Goal: Task Accomplishment & Management: Manage account settings

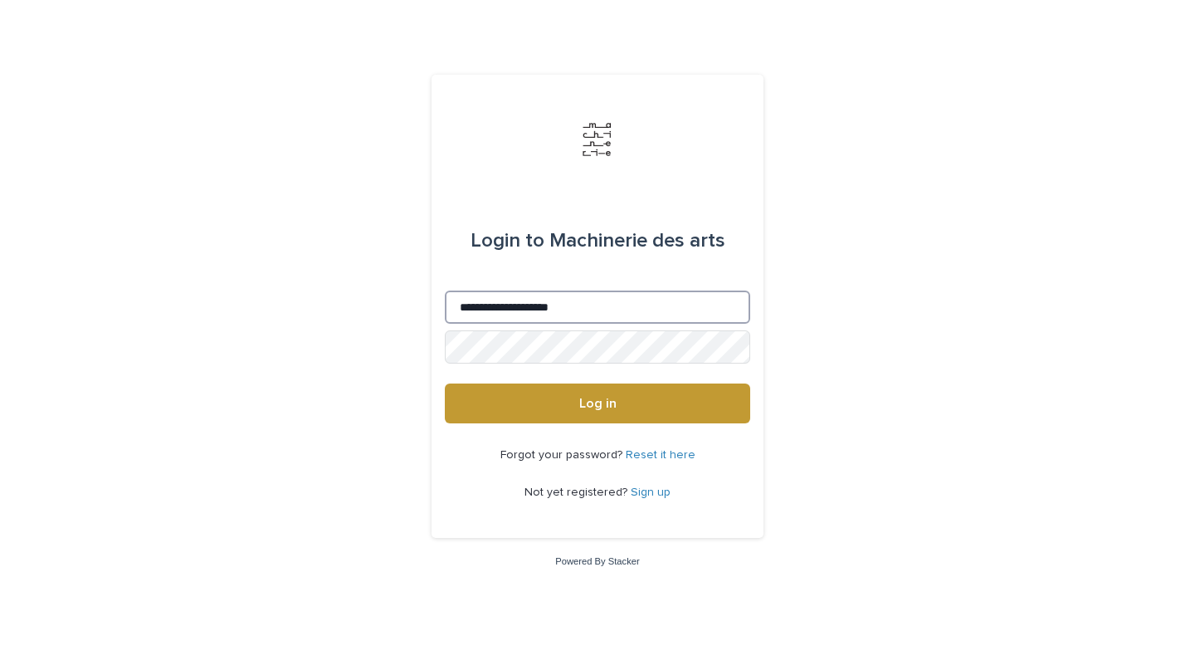
type input "**********"
click at [597, 404] on button "Log in" at bounding box center [597, 403] width 305 height 40
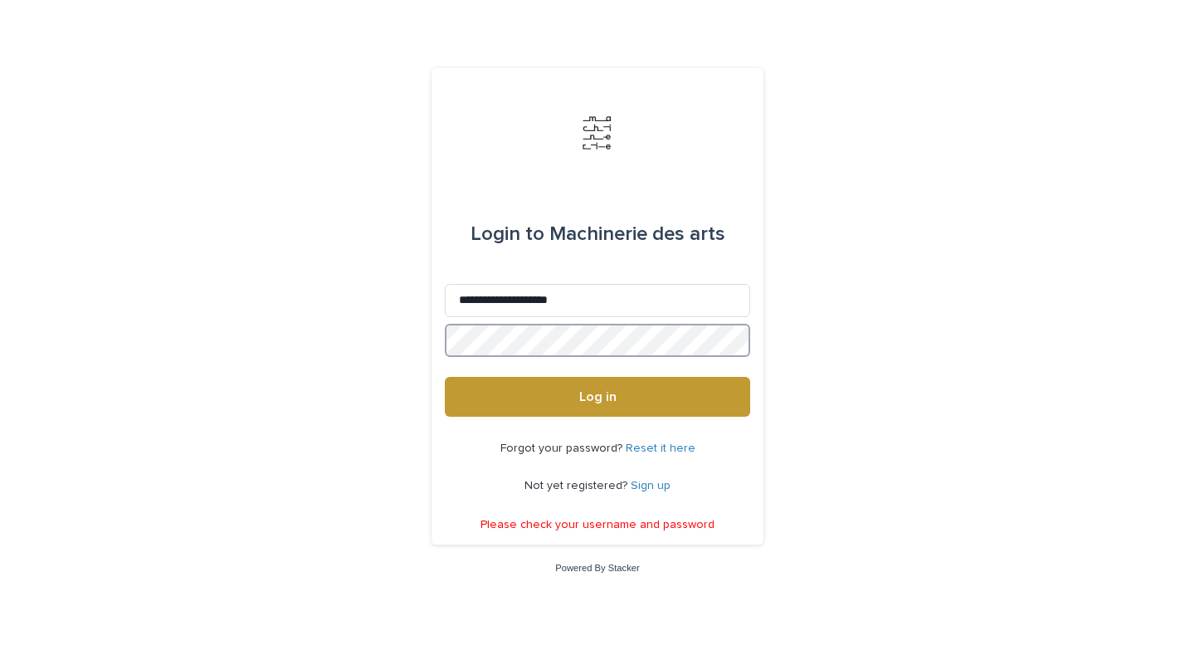
click at [597, 397] on button "Log in" at bounding box center [597, 397] width 305 height 40
click at [653, 482] on link "Sign up" at bounding box center [651, 486] width 40 height 12
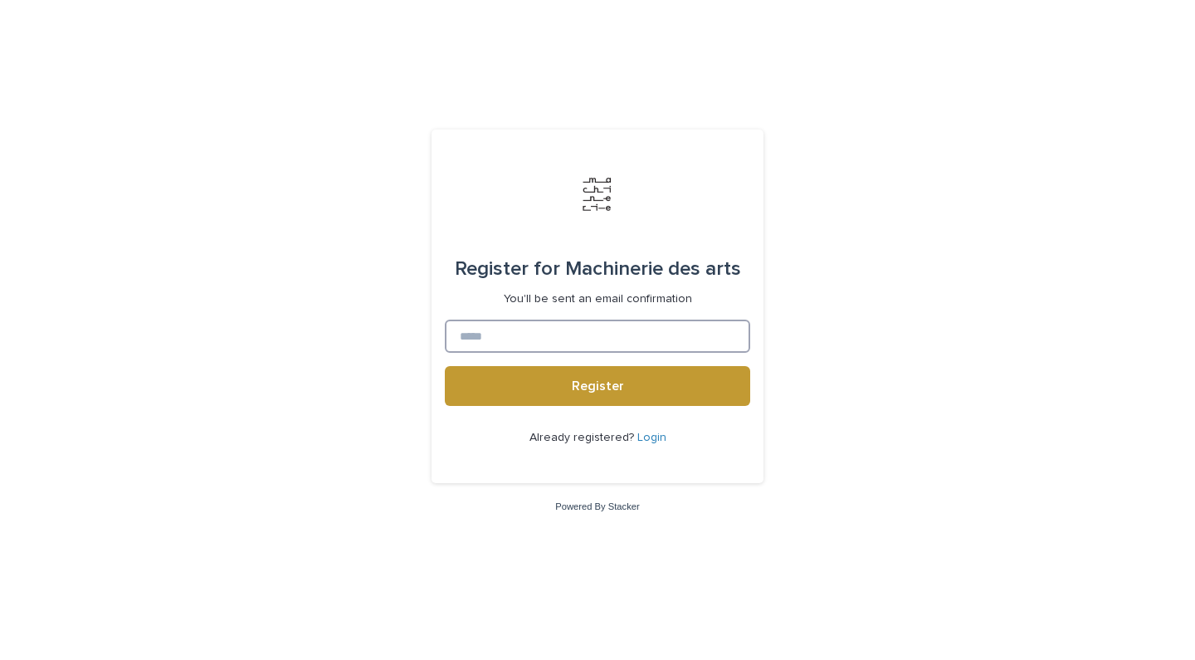
click at [579, 341] on input at bounding box center [597, 335] width 305 height 33
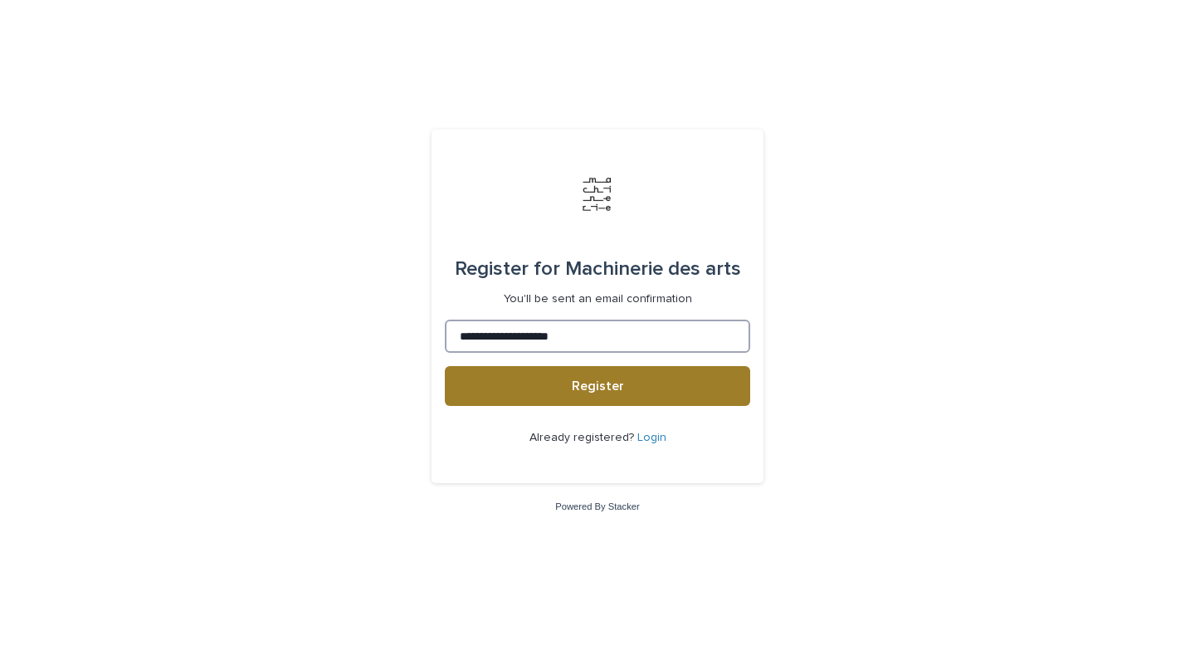
type input "**********"
click at [575, 388] on span "Register" at bounding box center [598, 385] width 52 height 13
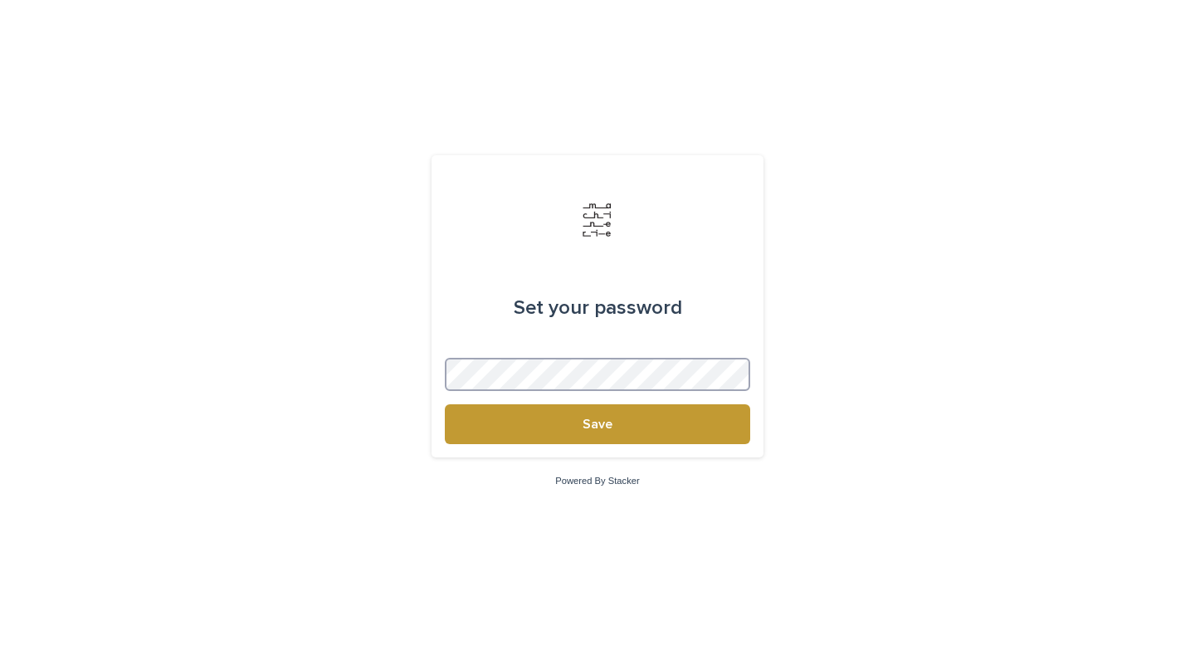
click at [597, 424] on button "Save" at bounding box center [597, 424] width 305 height 40
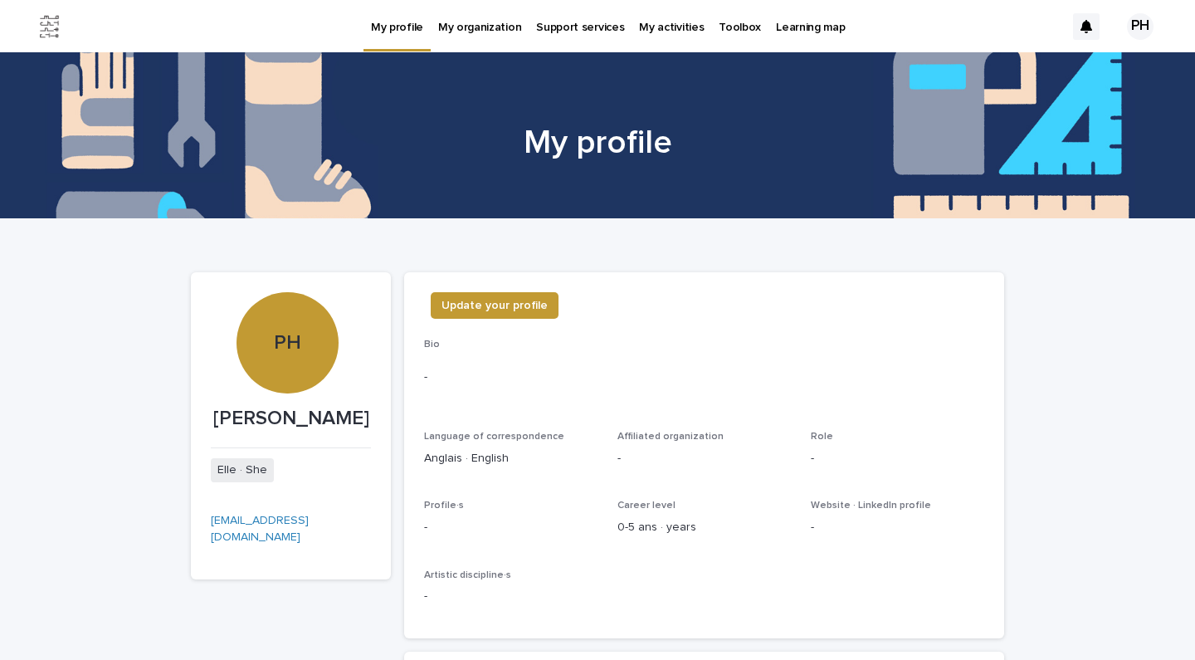
click at [482, 36] on link "My organization" at bounding box center [480, 25] width 98 height 51
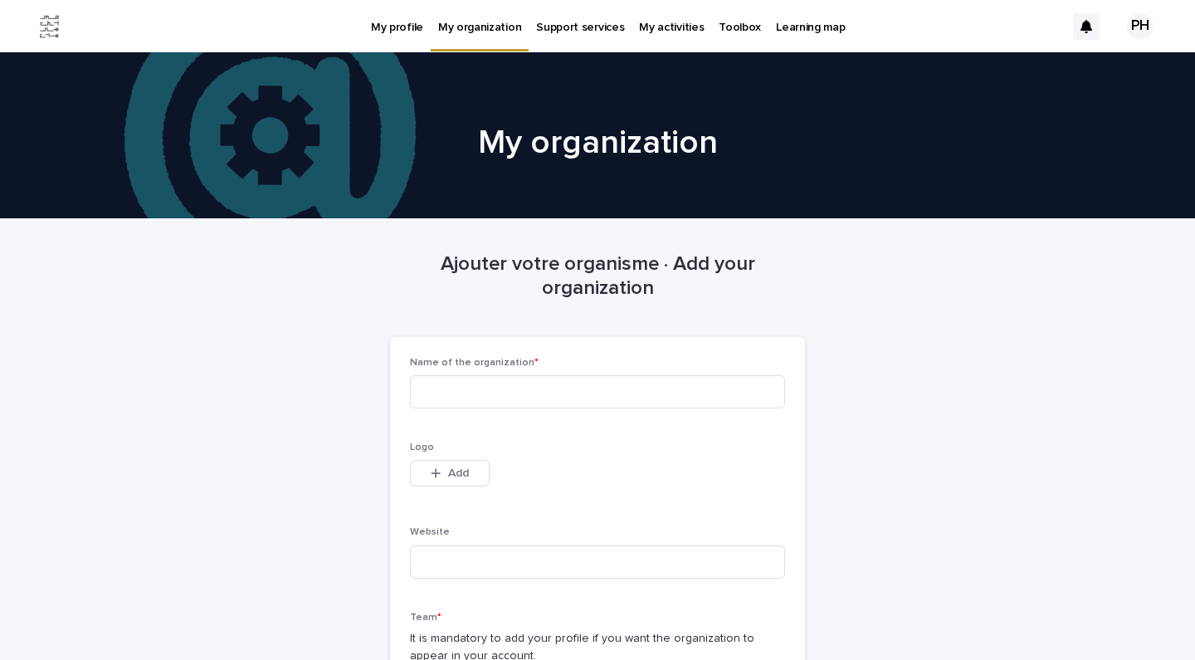
click at [400, 19] on p "My profile" at bounding box center [397, 17] width 52 height 35
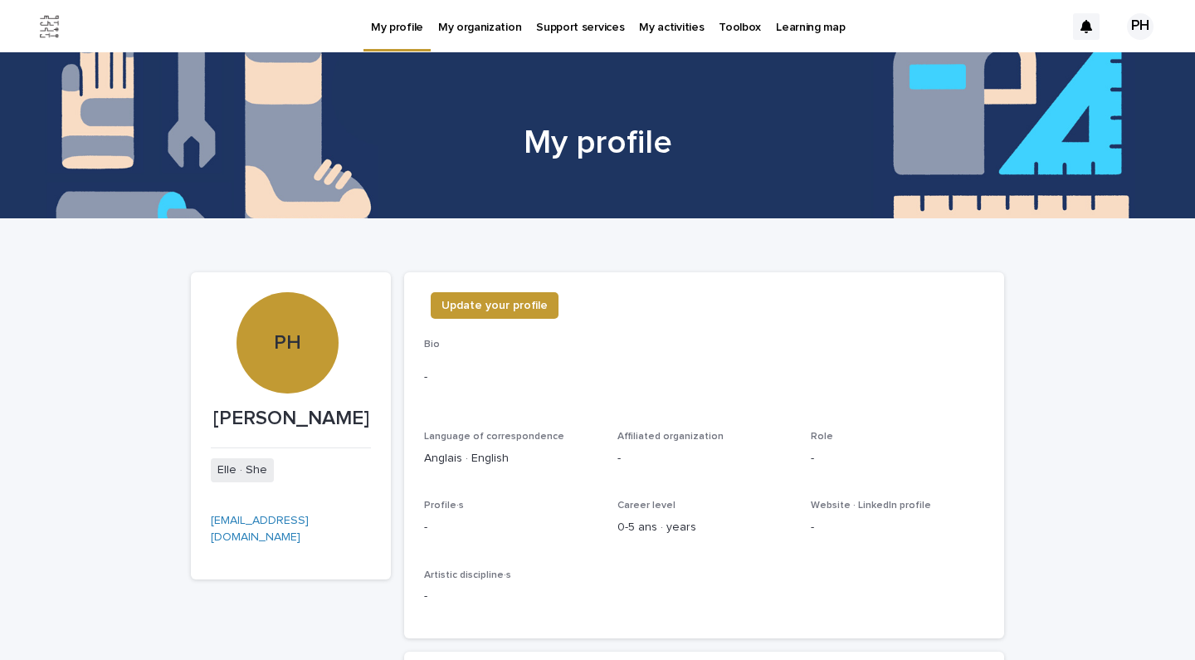
click at [49, 27] on img at bounding box center [49, 26] width 33 height 33
click at [730, 33] on p "Toolbox" at bounding box center [740, 17] width 42 height 35
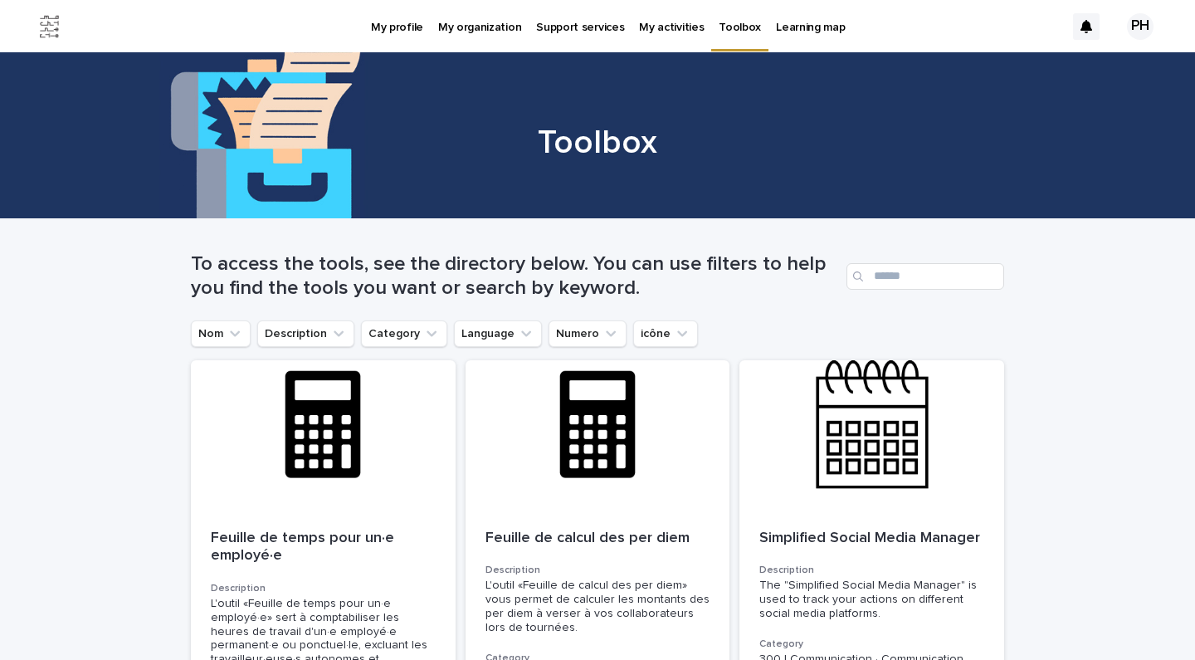
click at [1133, 27] on div "PH" at bounding box center [1140, 26] width 27 height 27
click at [1133, 27] on div at bounding box center [597, 26] width 1195 height 53
click at [400, 19] on p "My profile" at bounding box center [397, 17] width 52 height 35
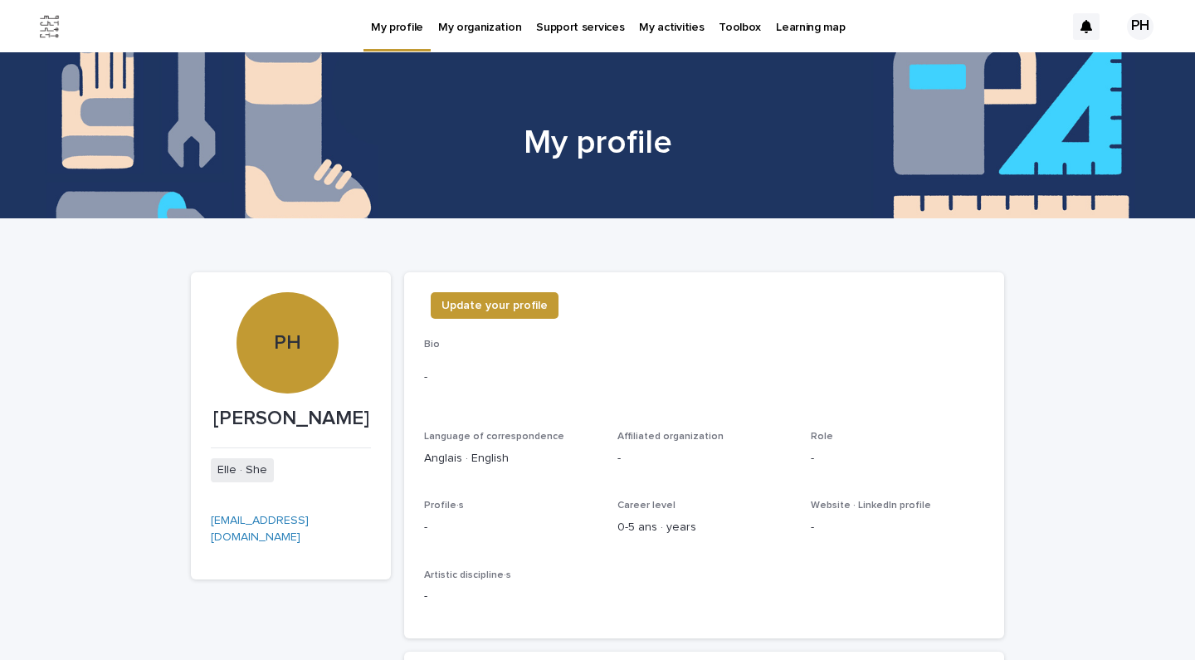
click at [723, 25] on p "Toolbox" at bounding box center [740, 17] width 42 height 35
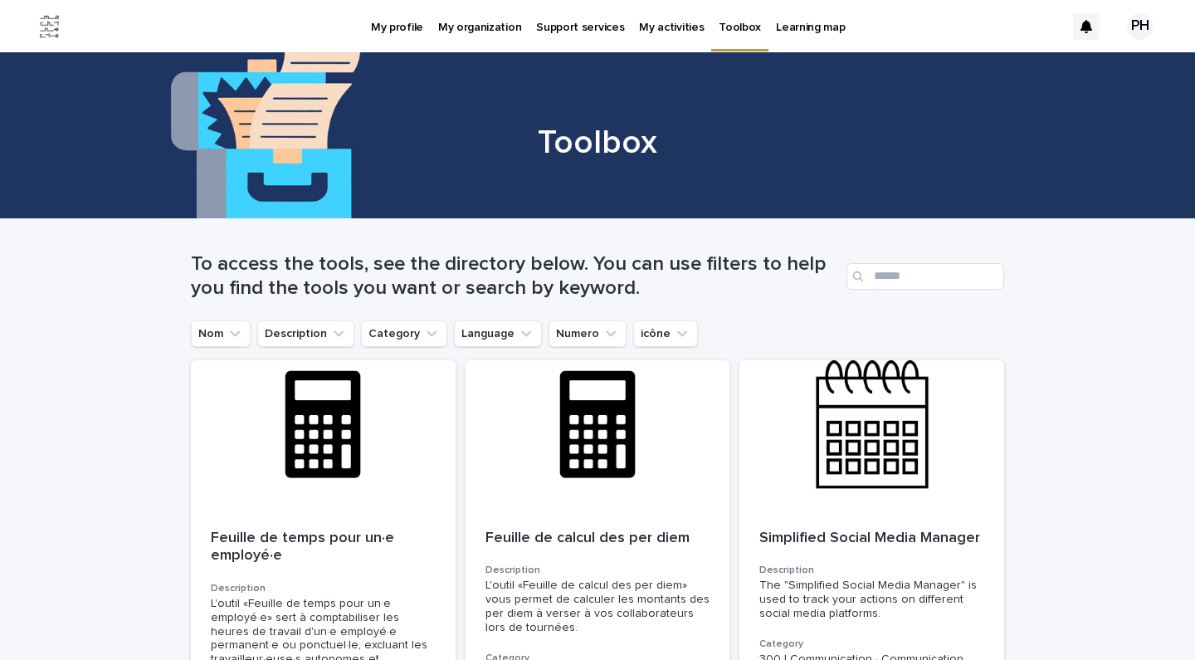
click at [510, 348] on ul "Nom Description Category Language Numero icône" at bounding box center [445, 333] width 514 height 33
click at [510, 344] on button "Language" at bounding box center [498, 333] width 88 height 27
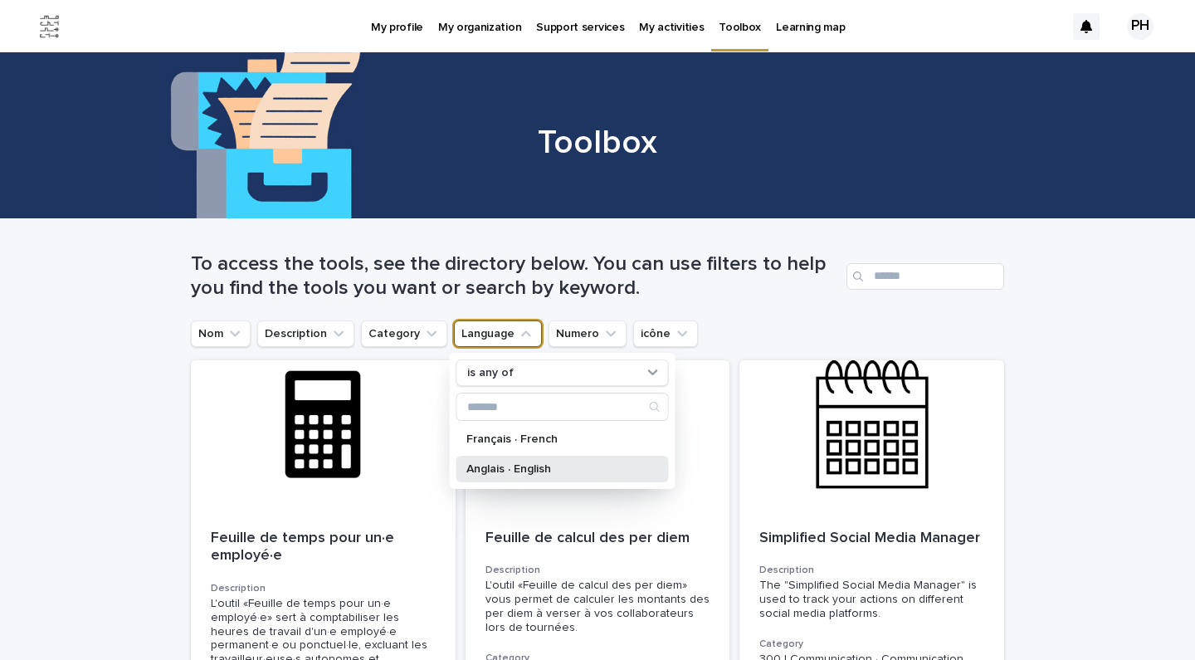
click at [529, 466] on p "Anglais · English" at bounding box center [554, 469] width 176 height 12
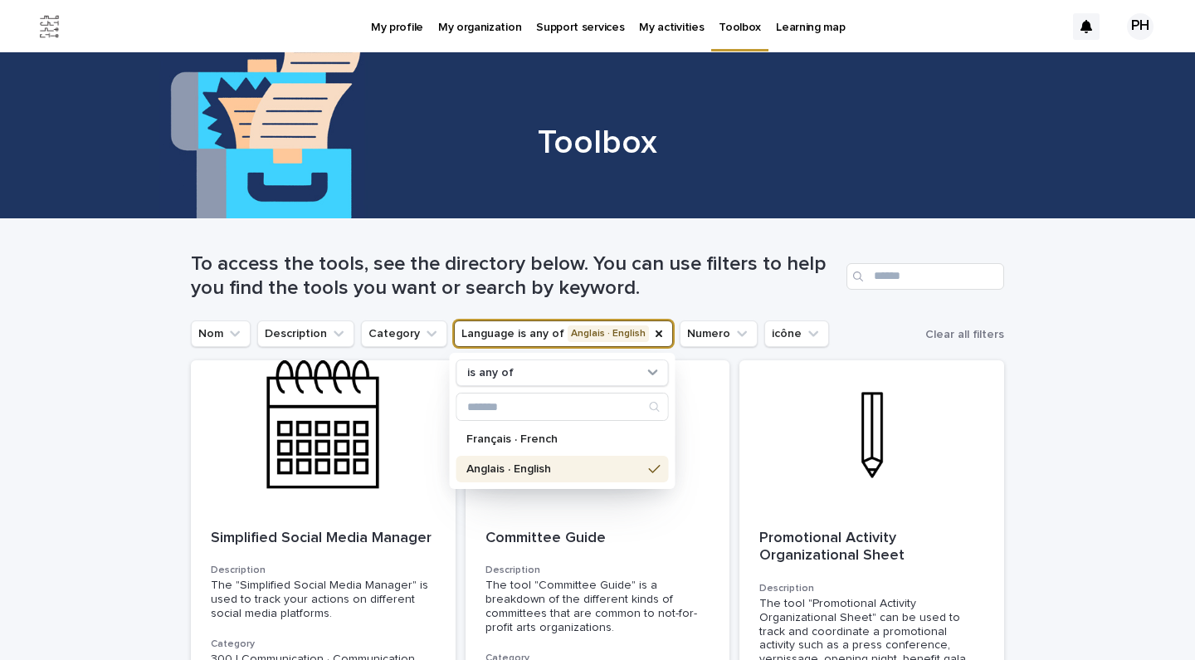
click at [680, 280] on h1 "To access the tools, see the directory below. You can use filters to help you f…" at bounding box center [515, 276] width 649 height 48
